Goal: Task Accomplishment & Management: Use online tool/utility

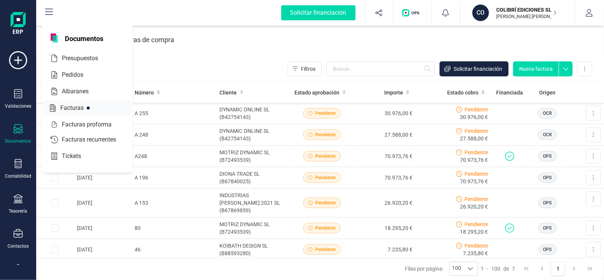
click at [73, 108] on span "Facturas" at bounding box center [77, 108] width 40 height 9
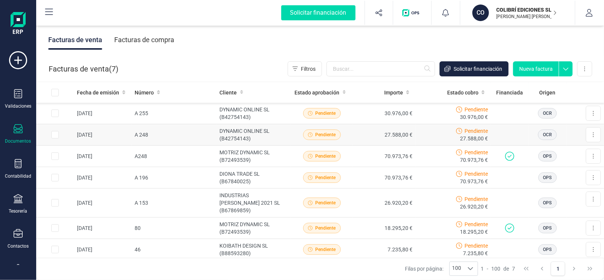
click at [56, 136] on input "Row Selected 2ad12ee7-f628-4fc7-9263-4e319574ed1f" at bounding box center [55, 135] width 8 height 8
checkbox input "true"
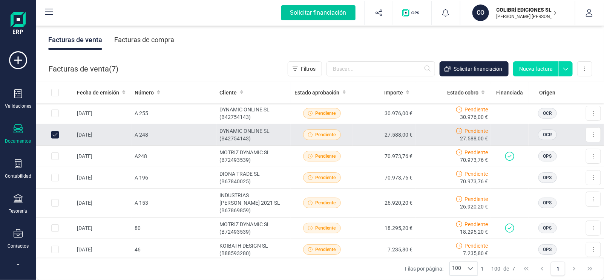
click at [316, 14] on div "Solicitar financiación" at bounding box center [318, 12] width 74 height 15
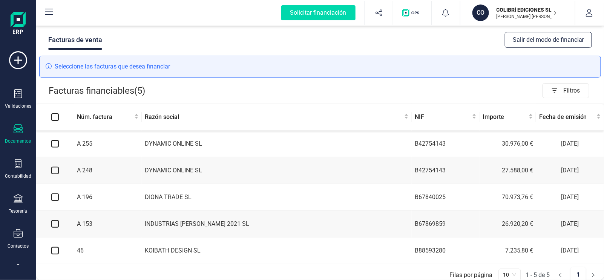
click at [55, 172] on input "checkbox" at bounding box center [55, 171] width 8 height 8
checkbox input "true"
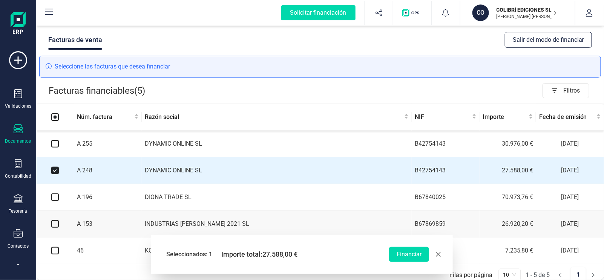
click at [55, 145] on input "checkbox" at bounding box center [55, 144] width 8 height 8
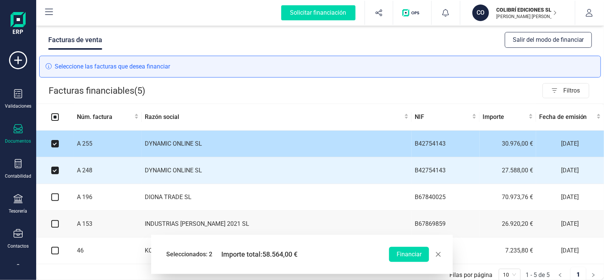
click at [56, 142] on input "checkbox" at bounding box center [55, 144] width 8 height 8
checkbox input "false"
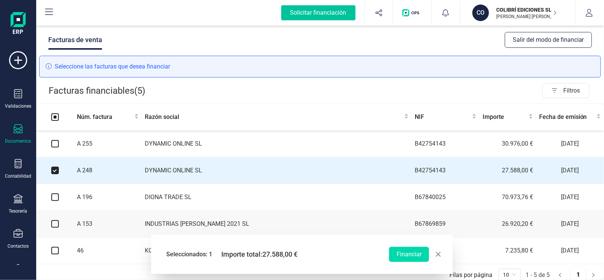
click at [328, 12] on div "Solicitar financiación" at bounding box center [318, 12] width 74 height 15
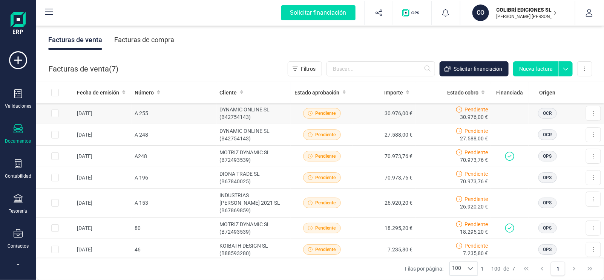
click at [54, 115] on input "Row Selected c8e635e9-a4a9-4b07-9eda-c38693e3d09c" at bounding box center [55, 114] width 8 height 8
checkbox input "true"
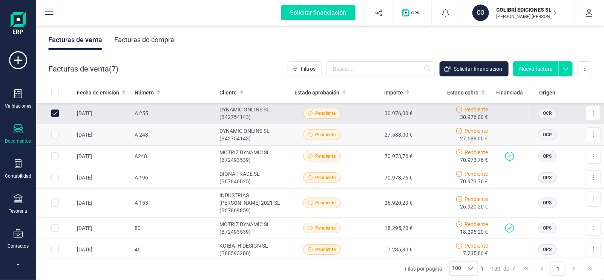
click at [54, 133] on input "Row Selected 2ad12ee7-f628-4fc7-9263-4e319574ed1f" at bounding box center [55, 135] width 8 height 8
checkbox input "true"
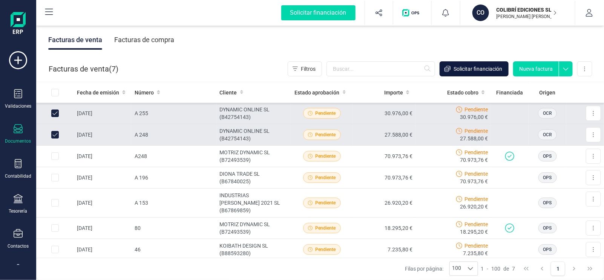
click at [484, 69] on span "Solicitar financiación" at bounding box center [477, 69] width 49 height 8
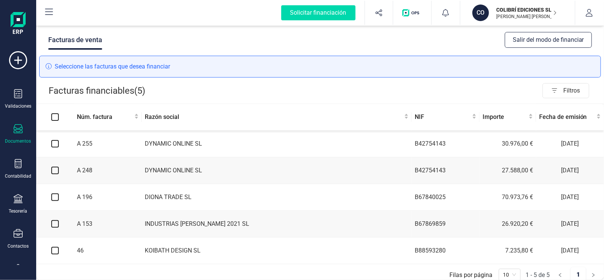
drag, startPoint x: 55, startPoint y: 144, endPoint x: 58, endPoint y: 151, distance: 7.9
click at [56, 146] on input "checkbox" at bounding box center [55, 144] width 8 height 8
checkbox input "true"
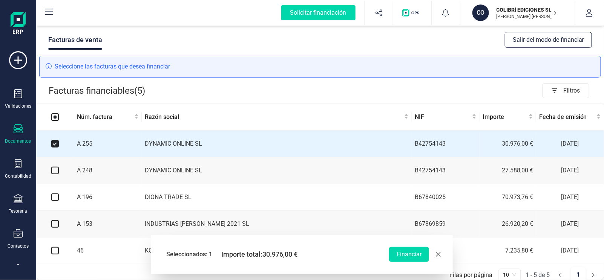
click at [54, 170] on input "checkbox" at bounding box center [55, 171] width 8 height 8
checkbox input "true"
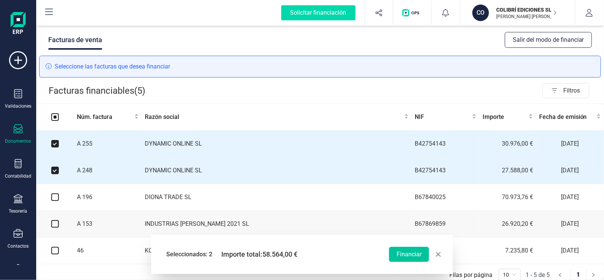
click at [419, 257] on button "Financiar" at bounding box center [409, 254] width 40 height 15
